Goal: Understand process/instructions: Learn how to perform a task or action

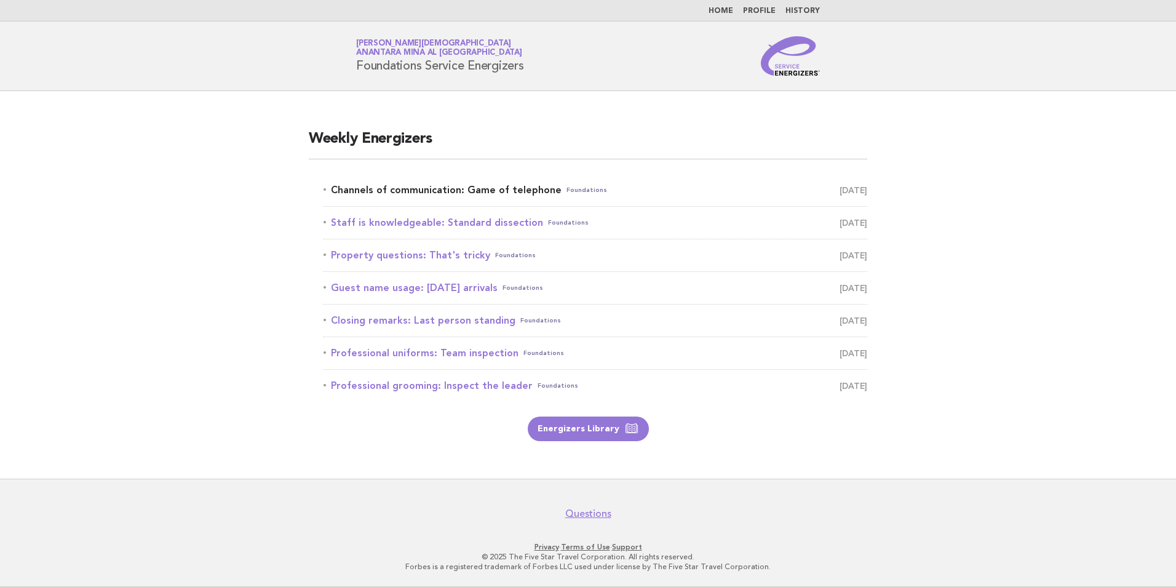
click at [477, 188] on link "Channels of communication: Game of telephone Foundations August 29" at bounding box center [595, 189] width 544 height 17
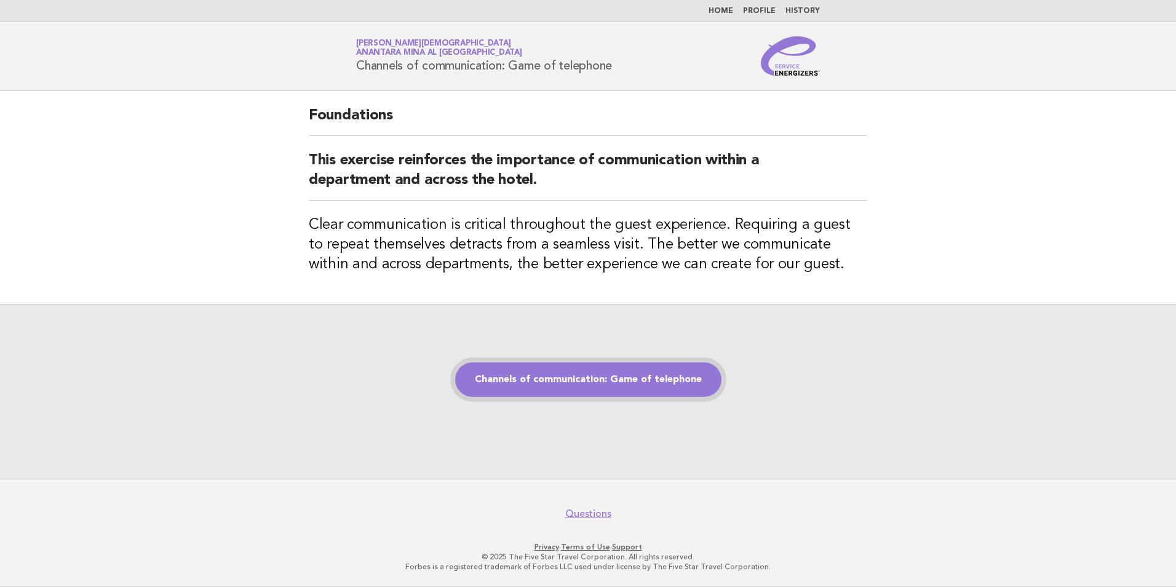
click at [523, 366] on link "Channels of communication: Game of telephone" at bounding box center [588, 379] width 266 height 34
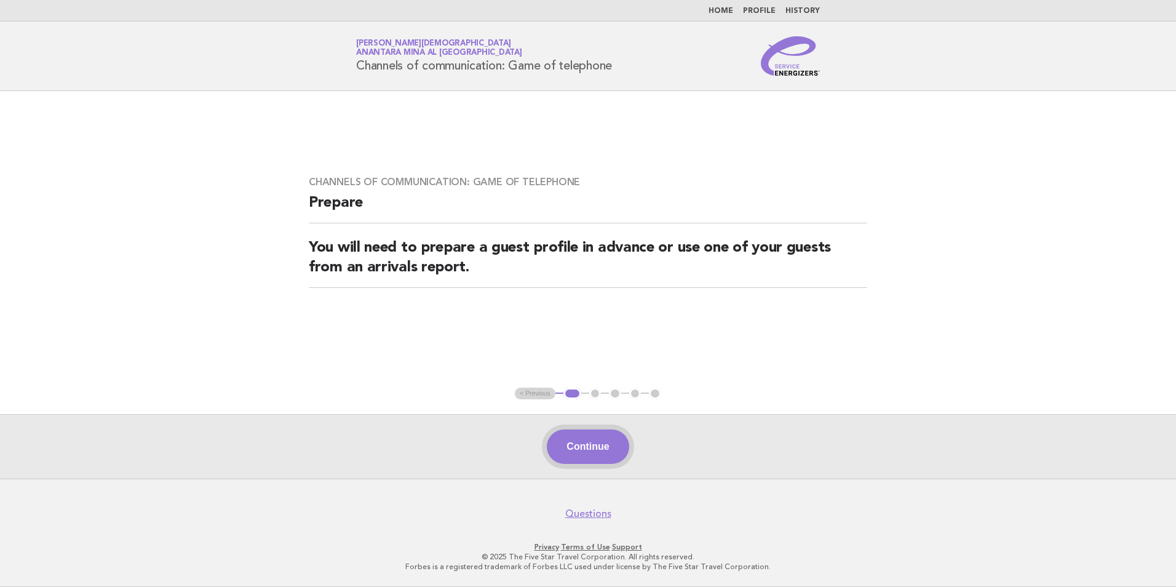
click at [592, 451] on button "Continue" at bounding box center [588, 446] width 82 height 34
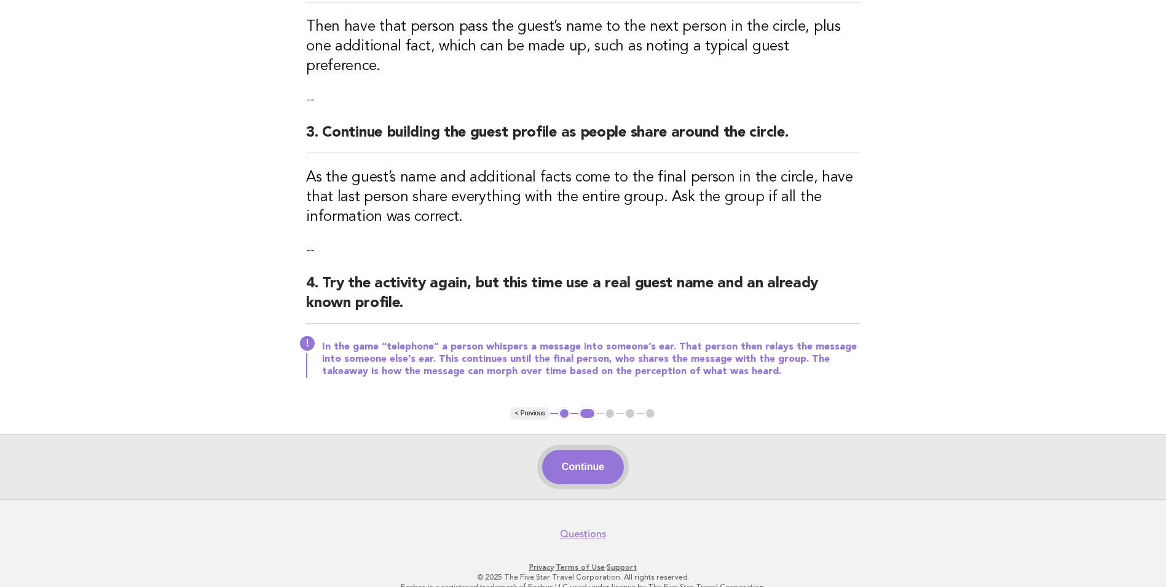
click at [587, 456] on button "Continue" at bounding box center [583, 466] width 82 height 34
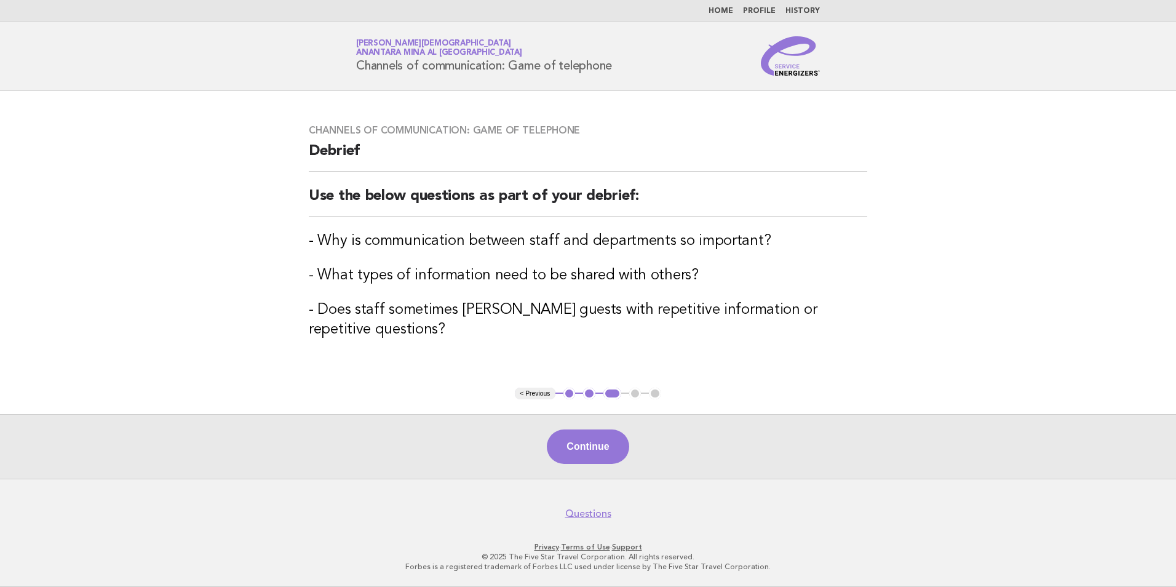
click at [595, 454] on button "Continue" at bounding box center [588, 446] width 82 height 34
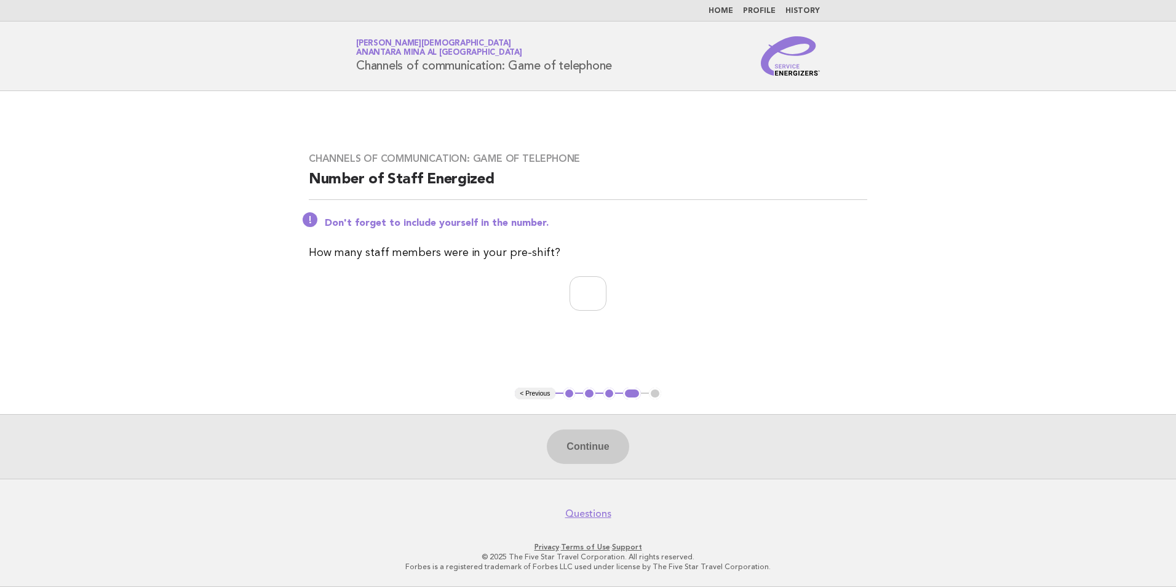
click at [595, 454] on div "Continue" at bounding box center [588, 446] width 1176 height 65
click at [569, 288] on input "number" at bounding box center [587, 293] width 37 height 34
type input "*"
click at [559, 447] on button "Continue" at bounding box center [588, 446] width 82 height 34
